Goal: Information Seeking & Learning: Learn about a topic

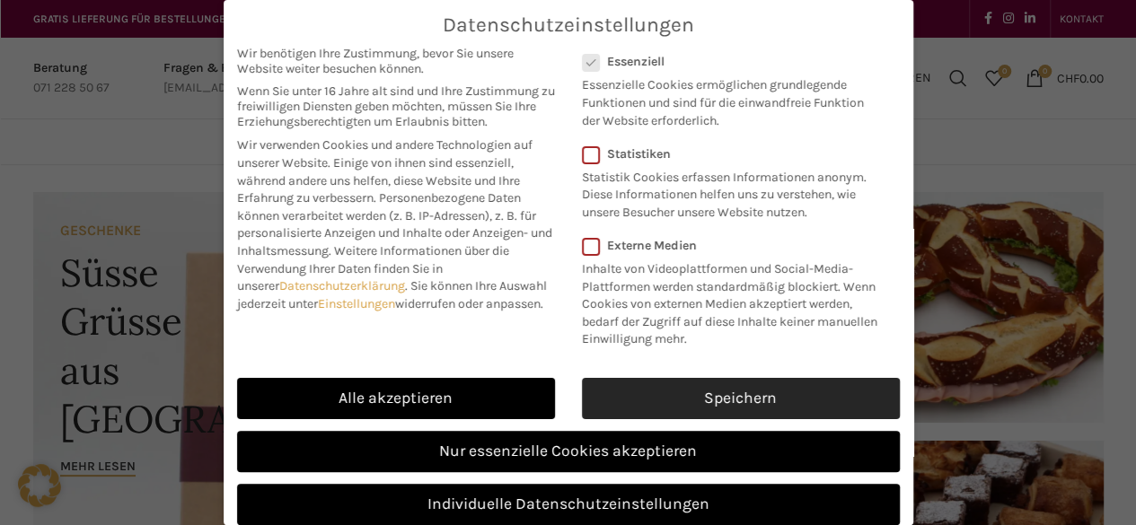
click at [699, 414] on link "Speichern" at bounding box center [741, 398] width 318 height 41
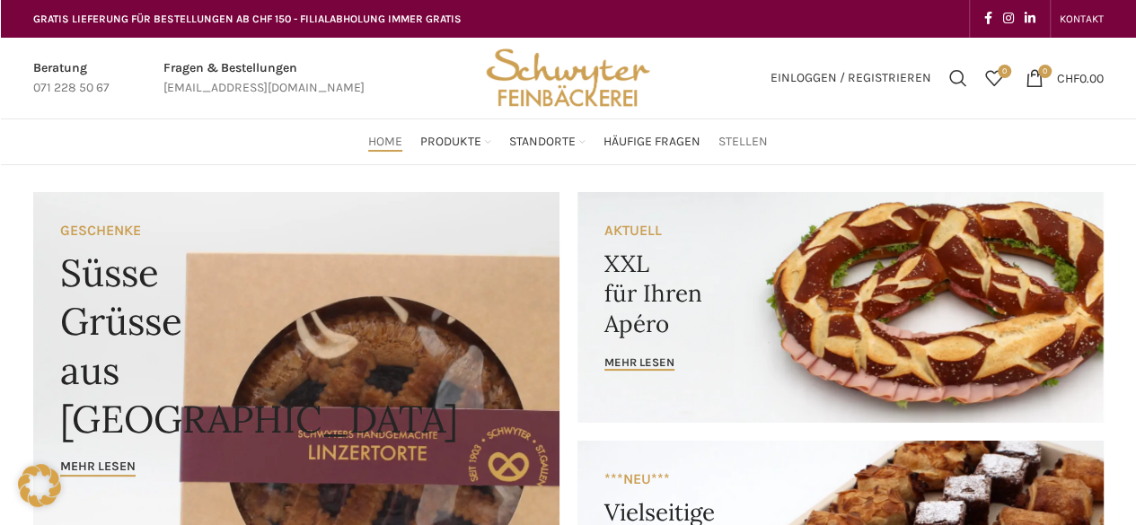
click at [737, 137] on span "Stellen" at bounding box center [742, 142] width 49 height 17
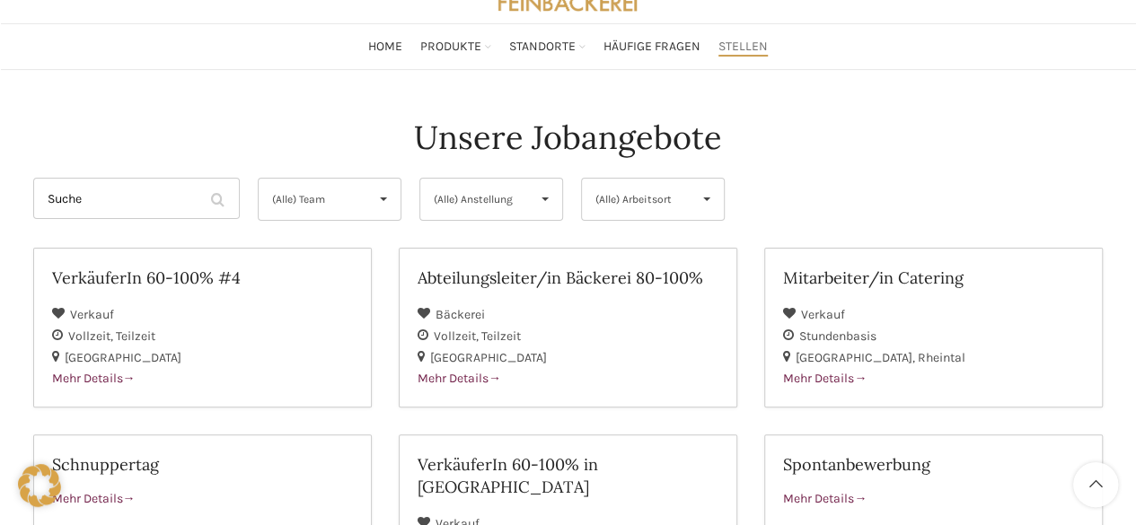
scroll to position [96, 0]
click at [462, 198] on span "(Alle) Anstellung" at bounding box center [476, 198] width 85 height 41
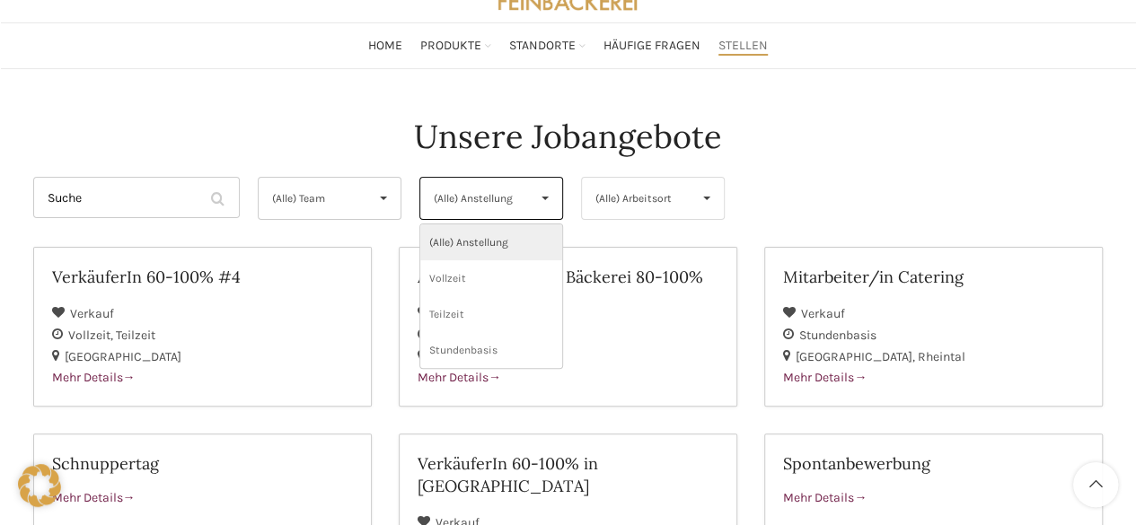
click at [632, 210] on span "(Alle) Arbeitsort" at bounding box center [637, 198] width 85 height 41
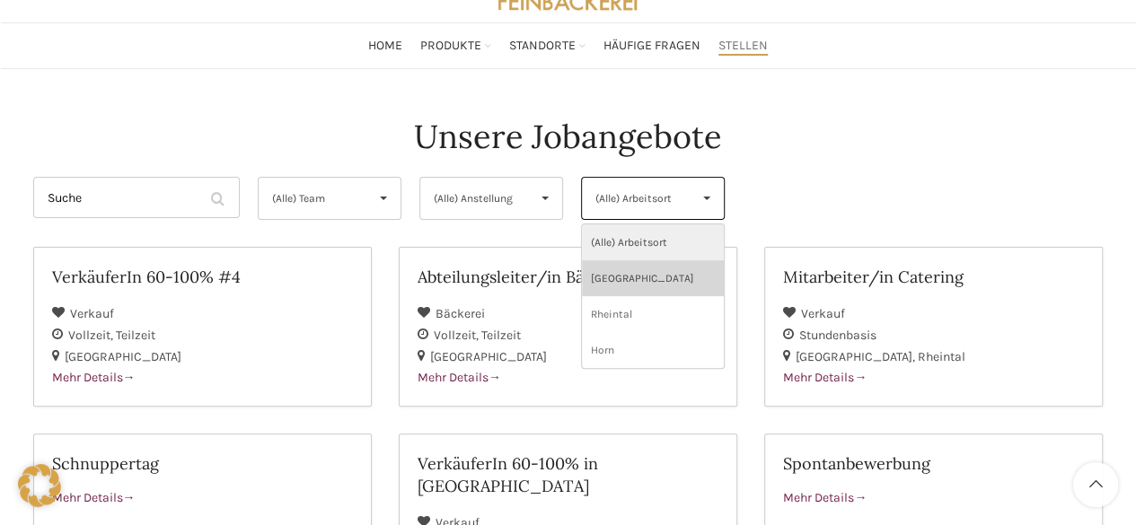
click at [644, 289] on li "[GEOGRAPHIC_DATA]" at bounding box center [653, 278] width 142 height 36
select select "133"
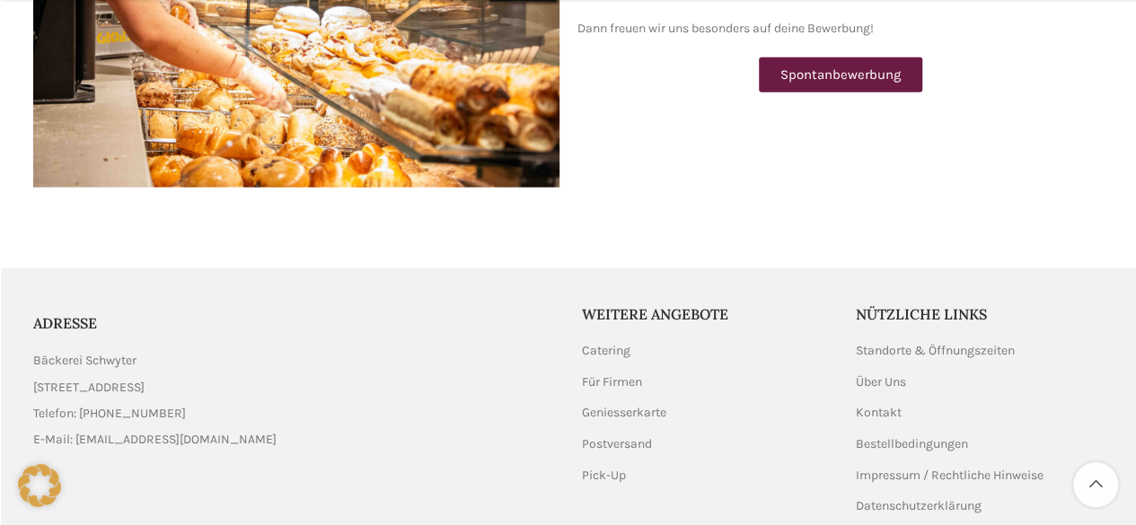
scroll to position [2252, 0]
